Goal: Navigation & Orientation: Find specific page/section

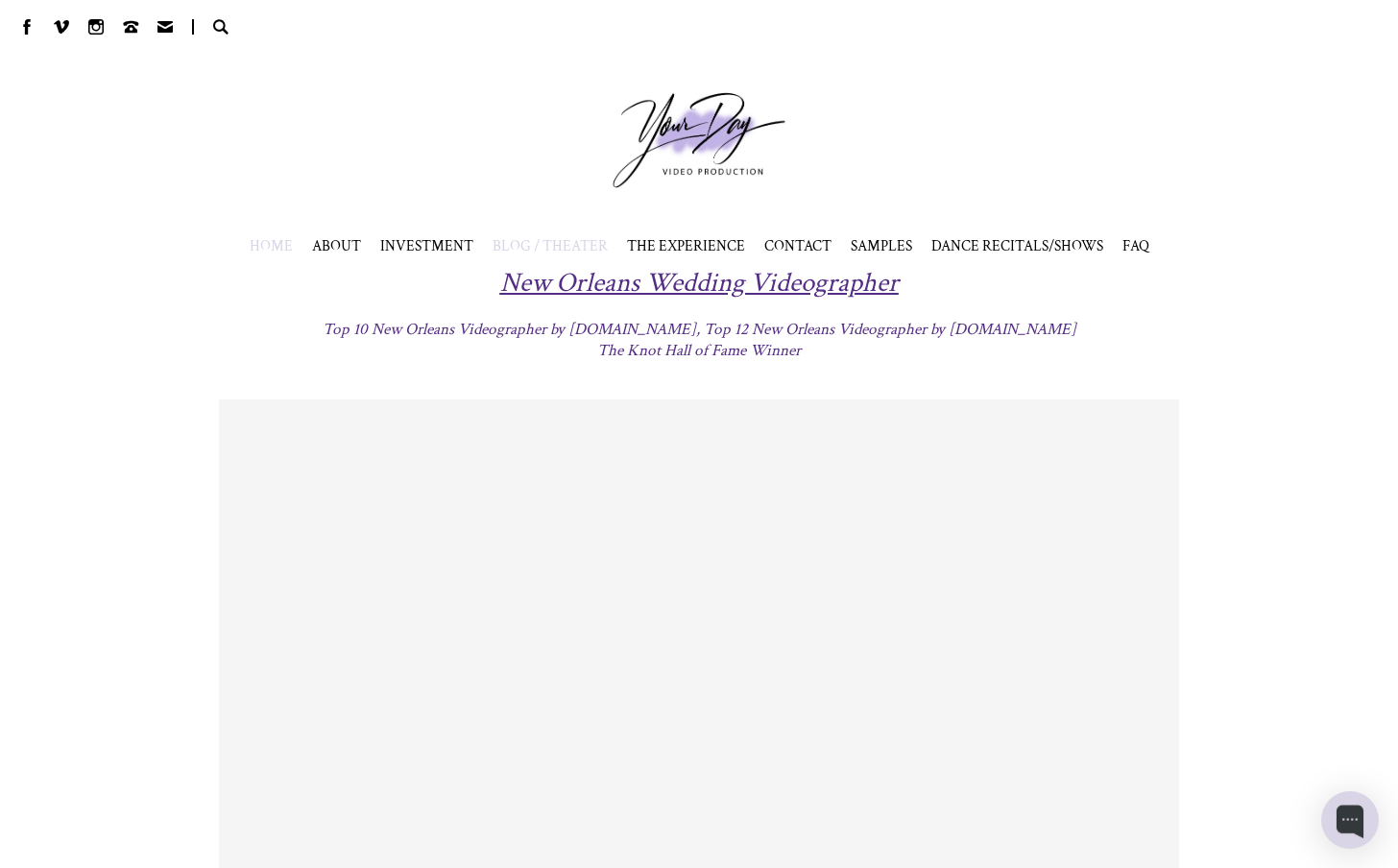
click at [595, 251] on span "BLOG / THEATER" at bounding box center [550, 246] width 115 height 20
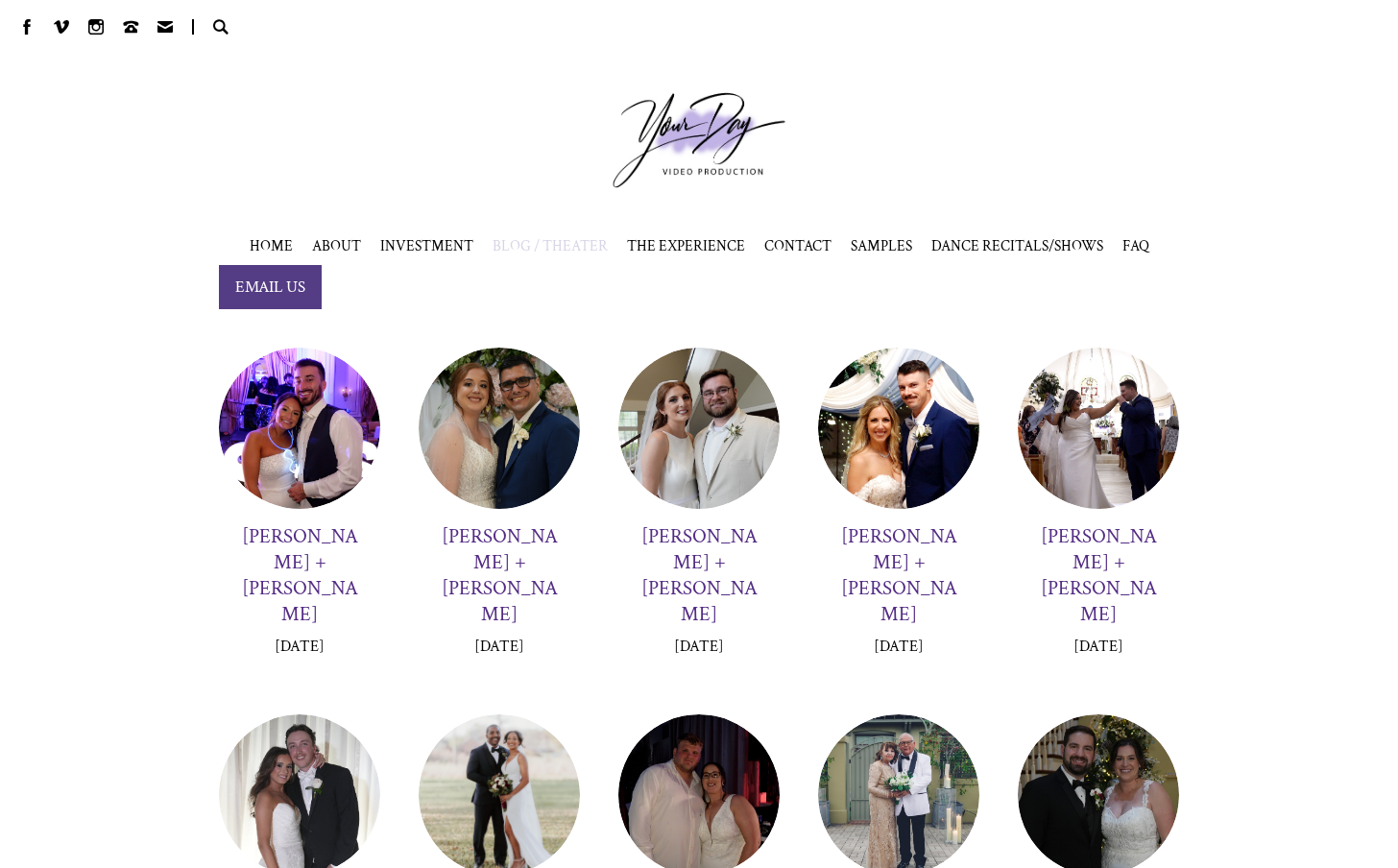
click at [298, 435] on div at bounding box center [299, 428] width 161 height 161
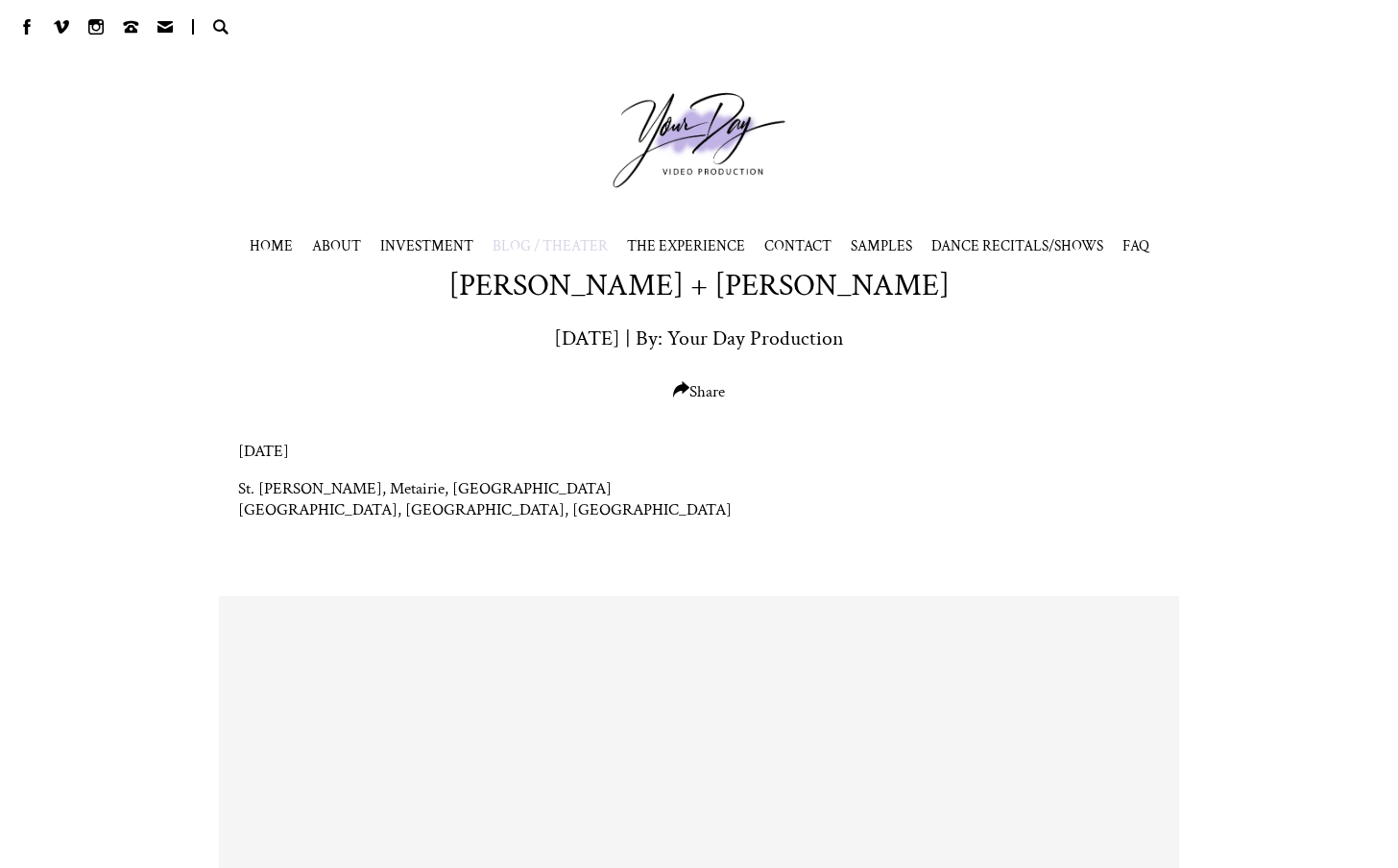
click at [277, 240] on span "HOME" at bounding box center [272, 246] width 43 height 20
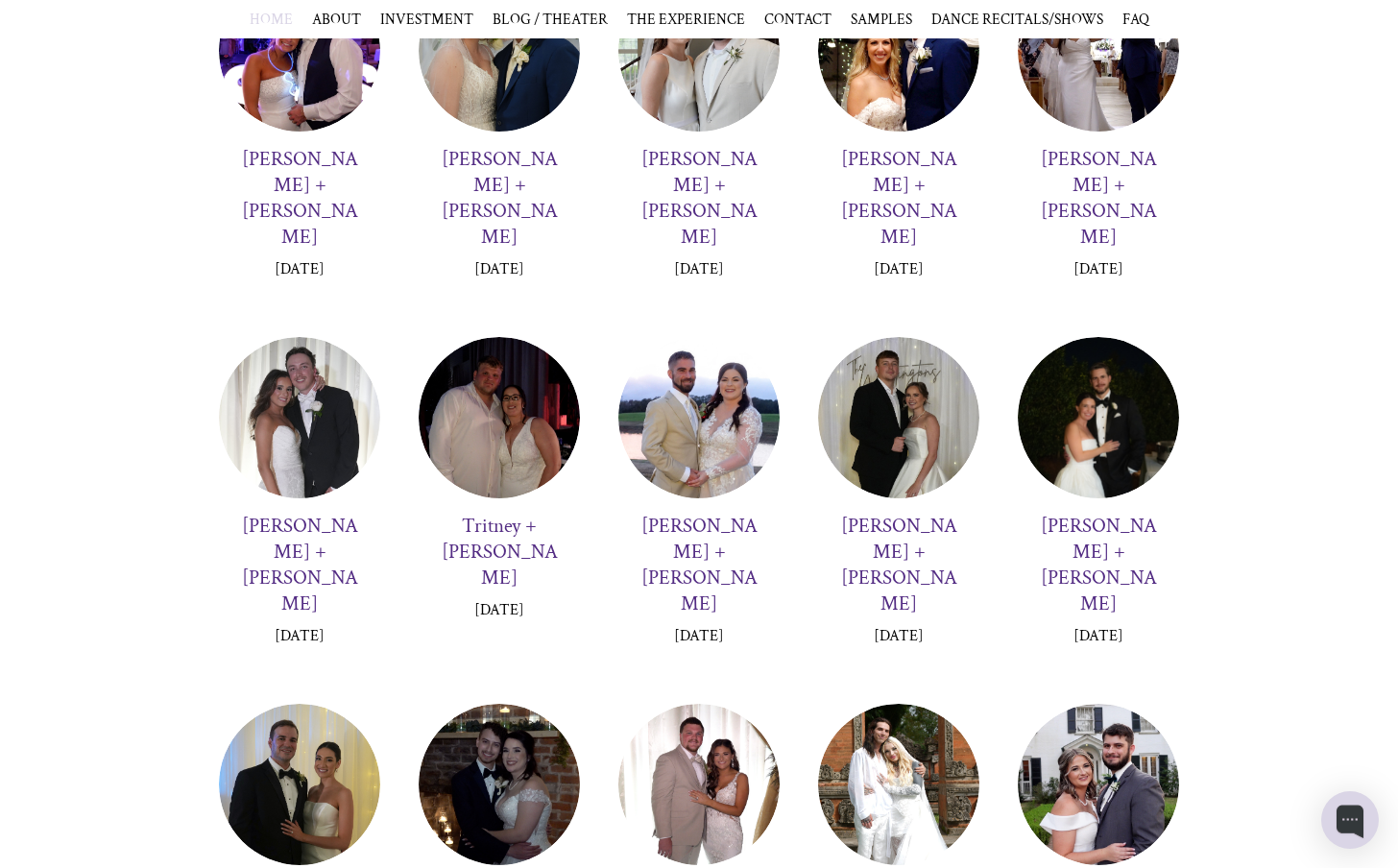
scroll to position [5471, 0]
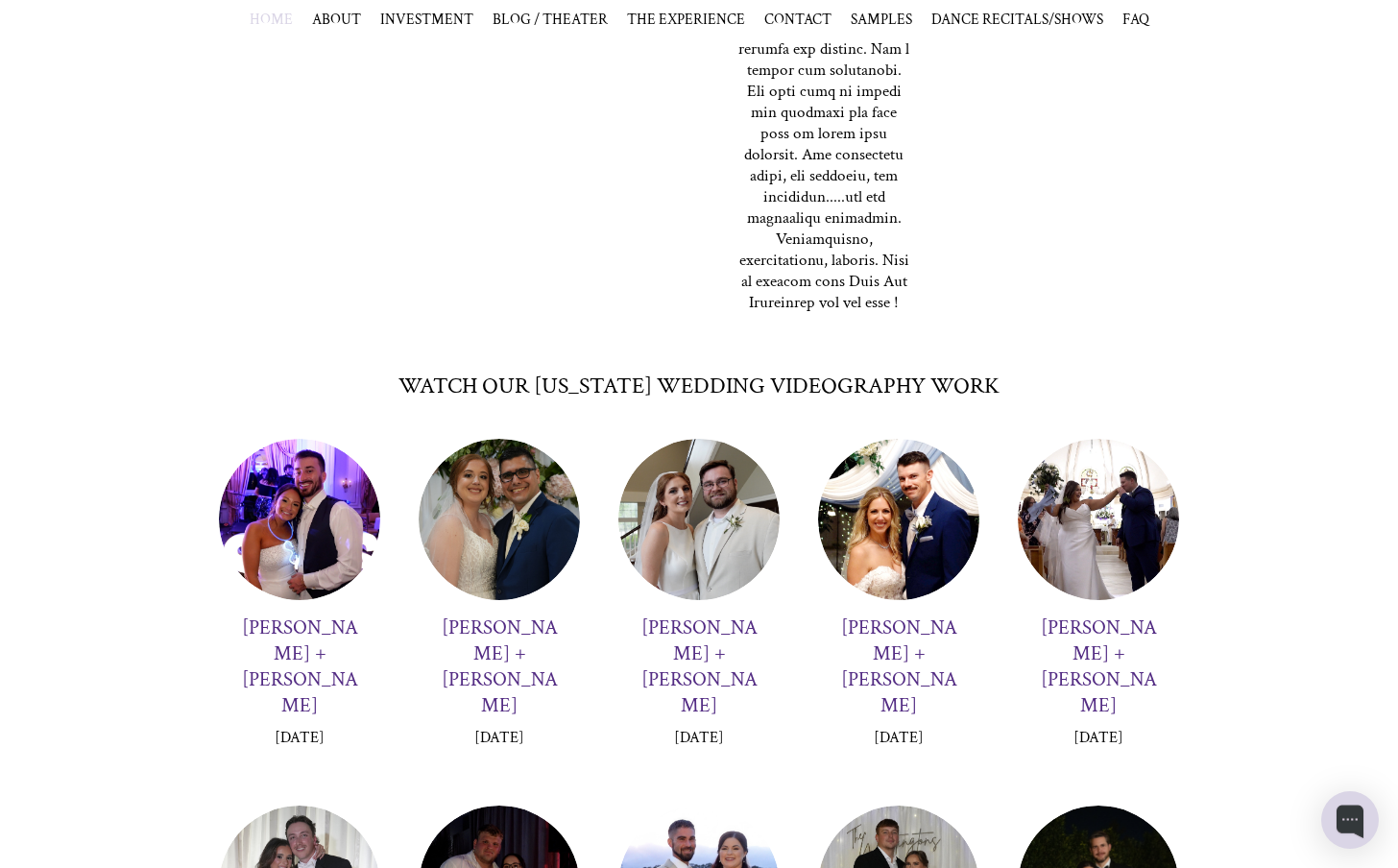
click at [310, 512] on div at bounding box center [299, 518] width 161 height 161
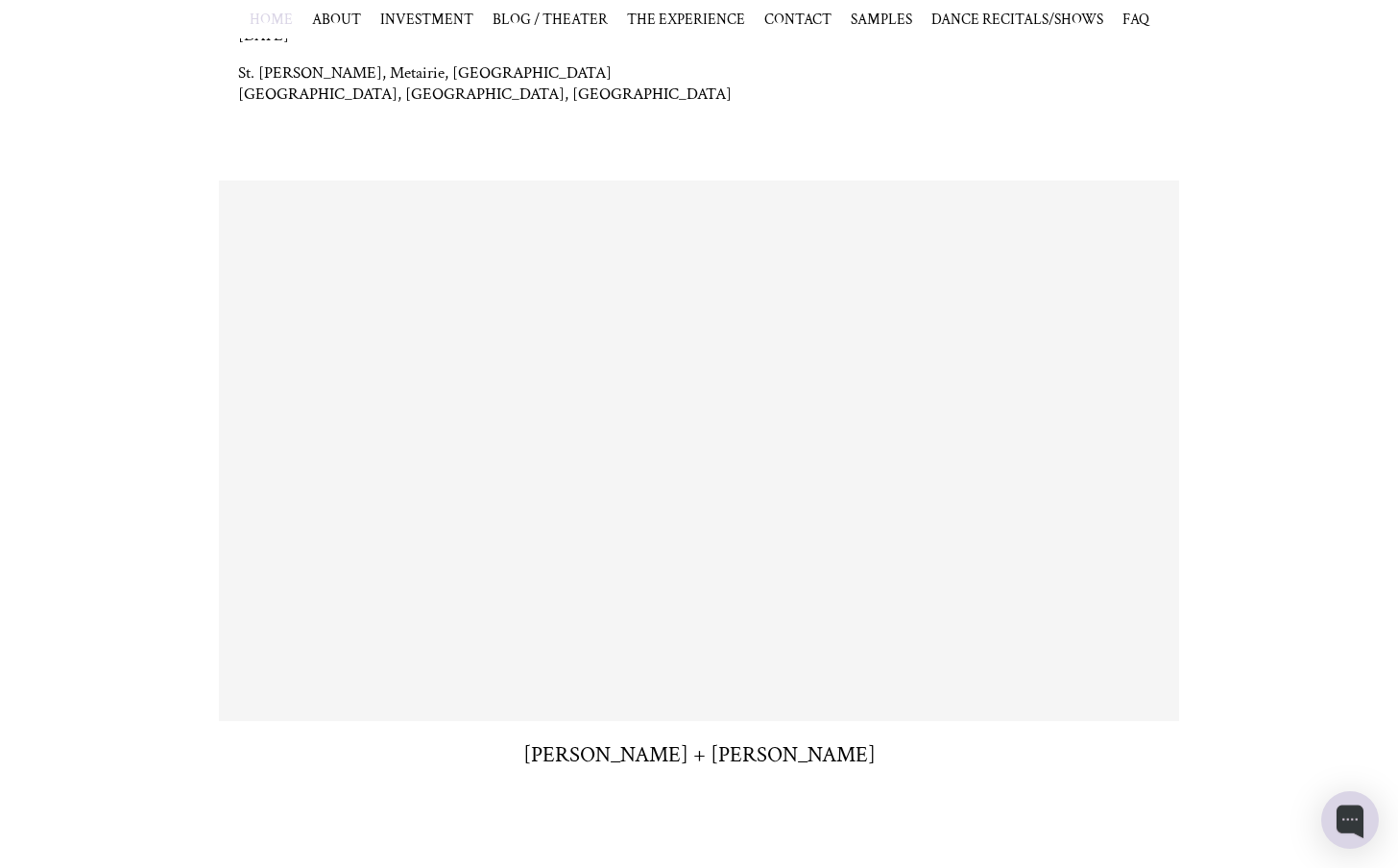
scroll to position [420, 0]
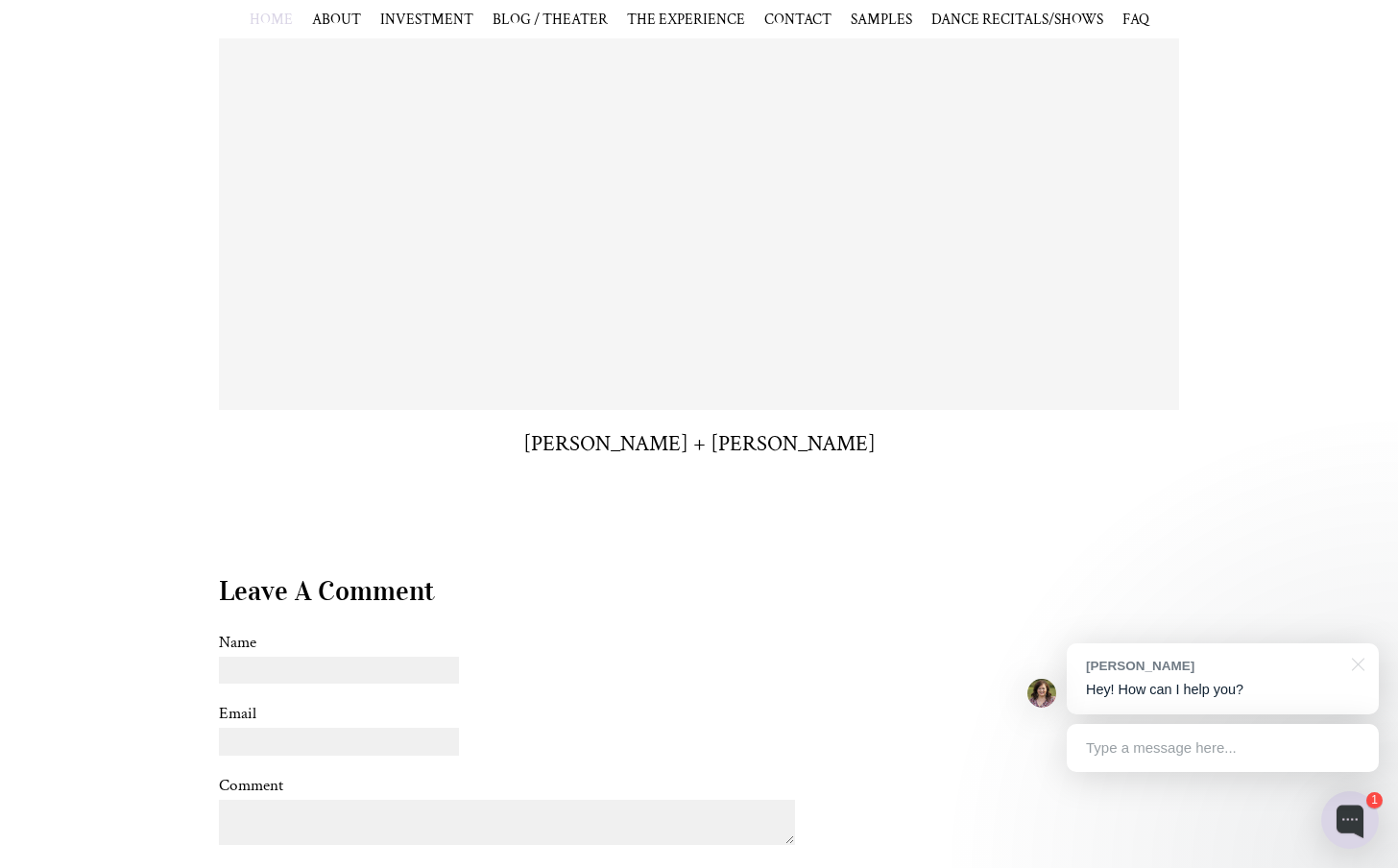
scroll to position [319, 0]
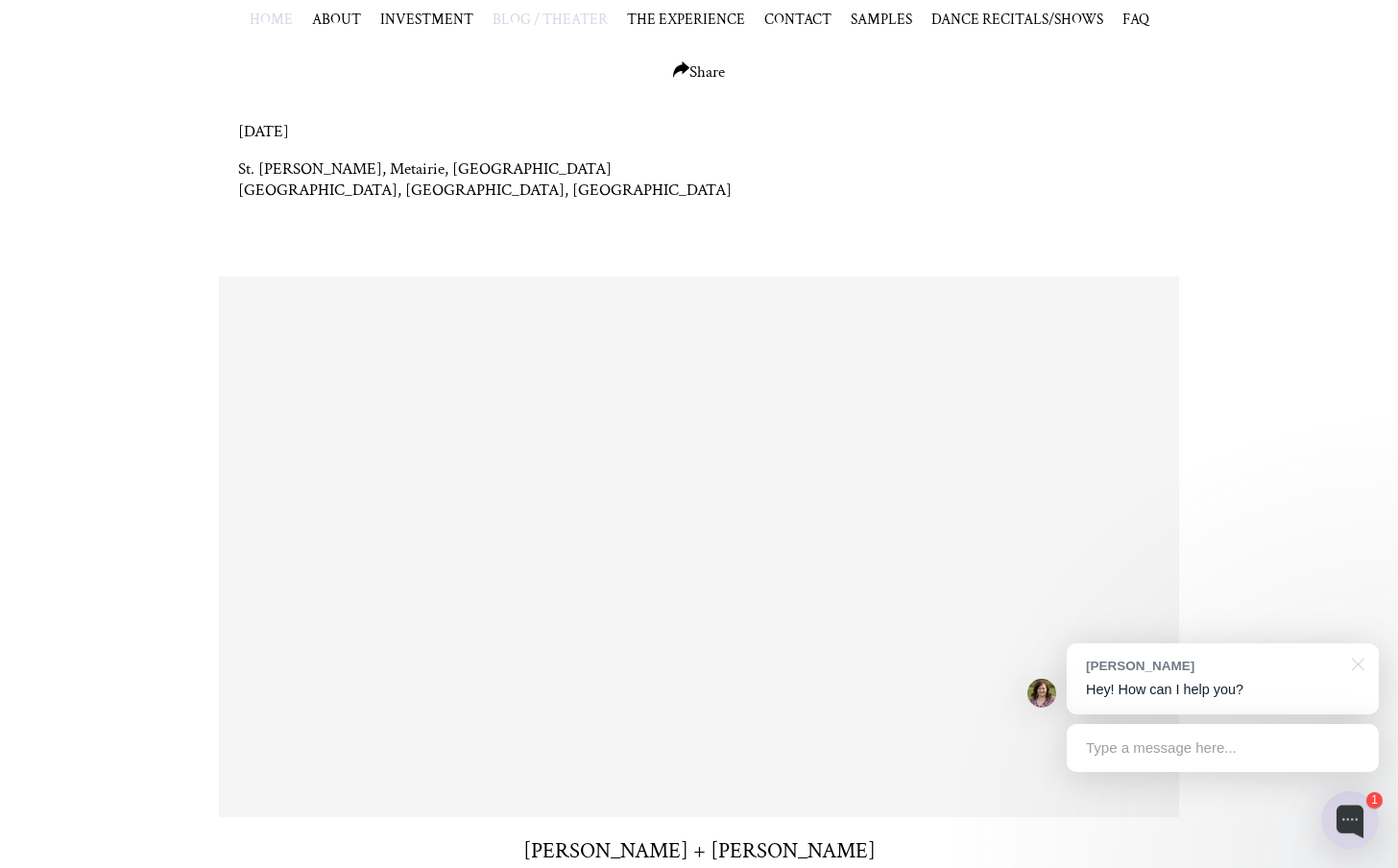
click at [522, 21] on span "BLOG / THEATER" at bounding box center [550, 20] width 115 height 20
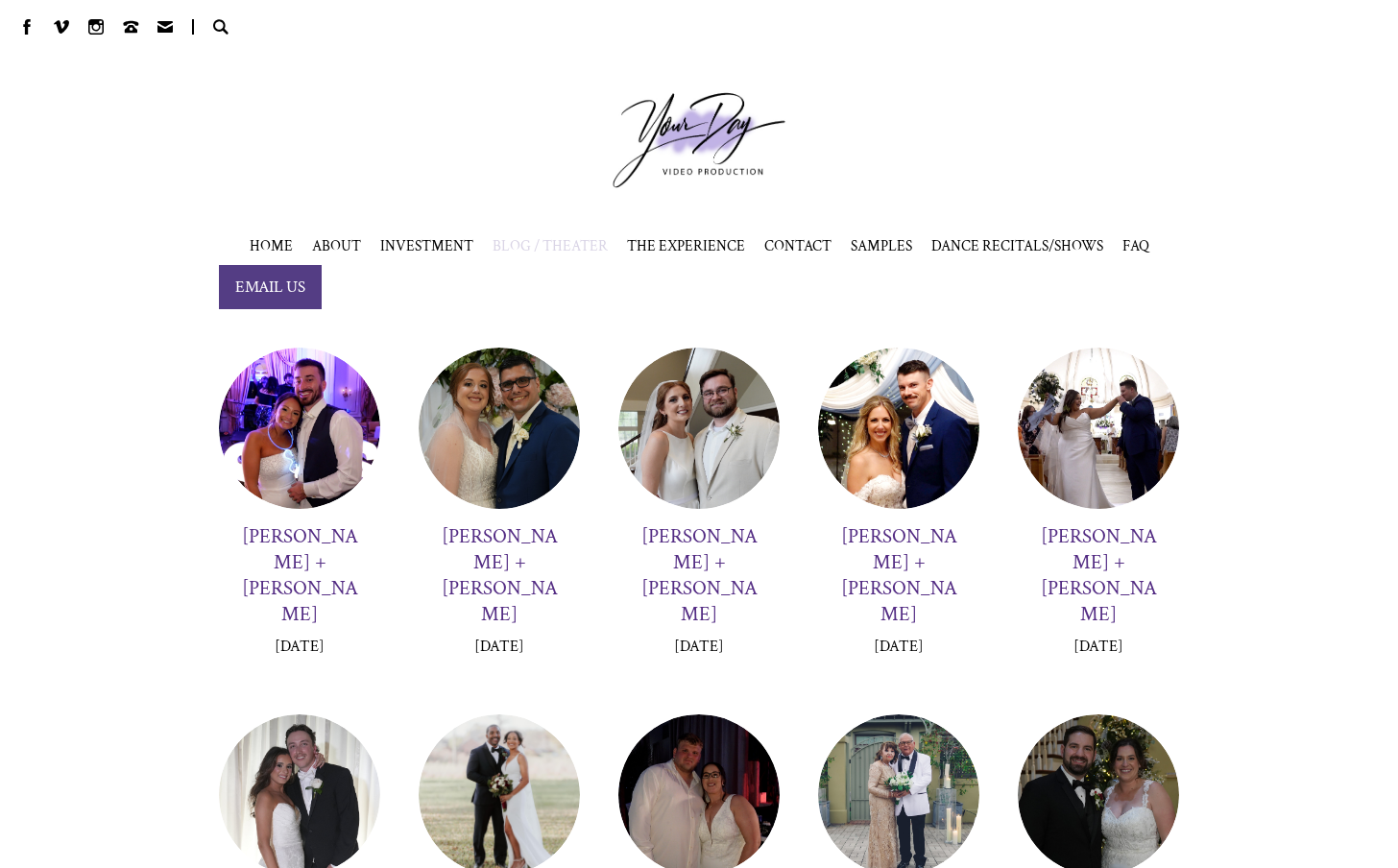
click at [297, 387] on div at bounding box center [299, 428] width 161 height 161
